Goal: Transaction & Acquisition: Book appointment/travel/reservation

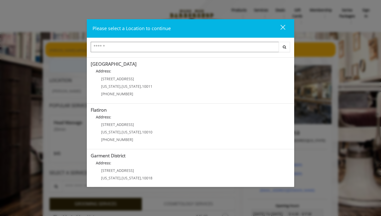
scroll to position [89, 0]
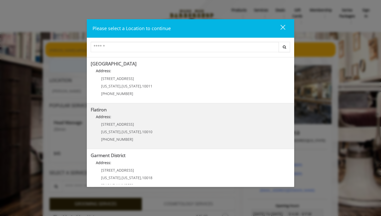
click at [137, 120] on "Address:" at bounding box center [191, 118] width 200 height 8
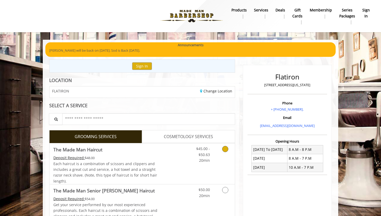
click at [162, 172] on link "Discounted Price" at bounding box center [173, 163] width 31 height 41
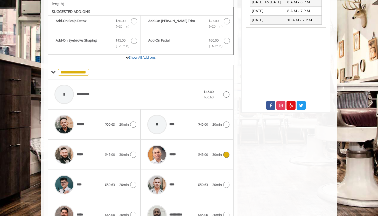
scroll to position [154, 0]
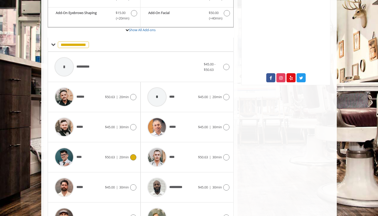
click at [116, 160] on div "$50.63 | 20min" at bounding box center [120, 157] width 31 height 6
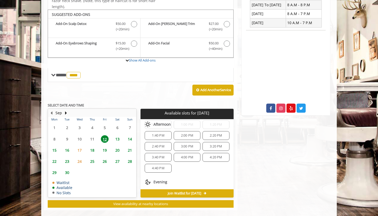
scroll to position [151, 0]
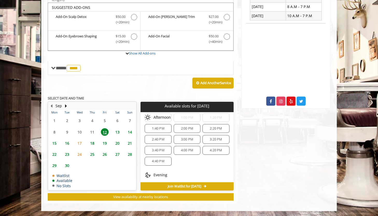
click at [158, 160] on span "4:40 PM" at bounding box center [158, 161] width 12 height 4
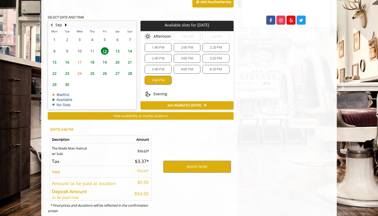
scroll to position [245, 0]
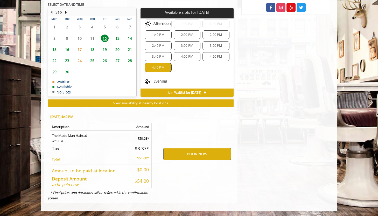
click at [221, 59] on div "4:20 PM" at bounding box center [216, 56] width 27 height 9
click at [192, 153] on button "BOOK NOW" at bounding box center [197, 154] width 68 height 12
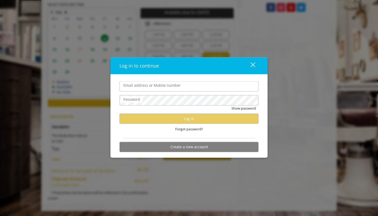
type input "**********"
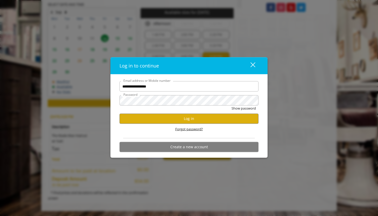
scroll to position [0, 0]
click at [185, 121] on button "Log in" at bounding box center [189, 118] width 139 height 10
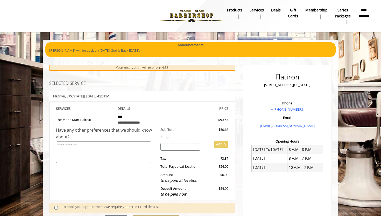
click at [185, 121] on div at bounding box center [185, 119] width 29 height 5
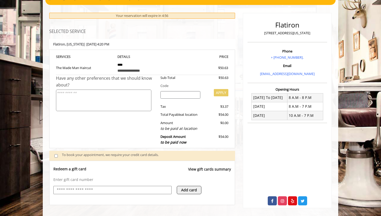
scroll to position [71, 0]
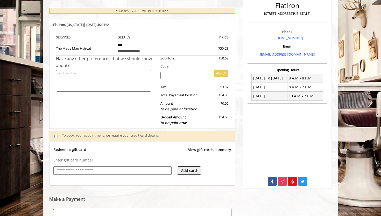
click at [156, 146] on div "Redeem a gift card View gift cards summary Enter gift card number Add card" at bounding box center [142, 163] width 186 height 44
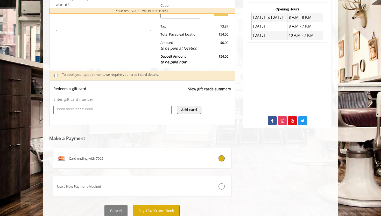
scroll to position [151, 0]
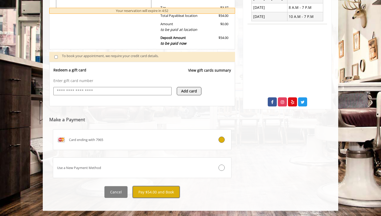
click at [156, 194] on button "Pay $54.00 and Book" at bounding box center [156, 192] width 47 height 12
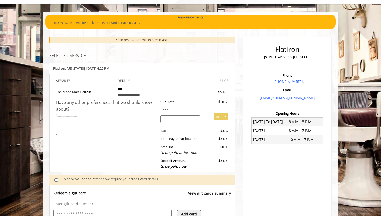
scroll to position [0, 0]
